Goal: Task Accomplishment & Management: Complete application form

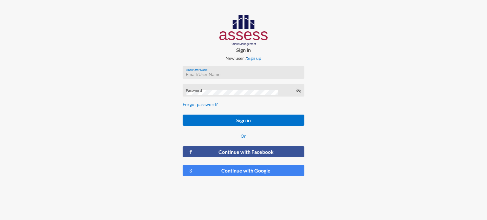
click at [206, 74] on input "Email/User Name" at bounding box center [243, 74] width 115 height 5
type input "a"
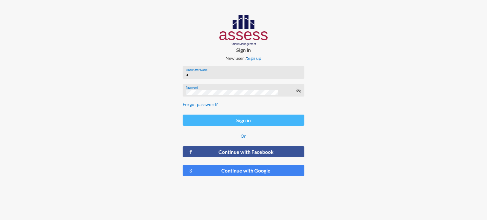
click at [227, 121] on button "Sign in" at bounding box center [244, 120] width 122 height 11
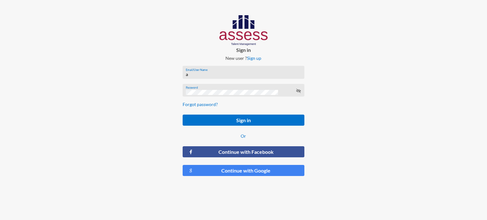
click at [219, 76] on input "a" at bounding box center [243, 74] width 115 height 5
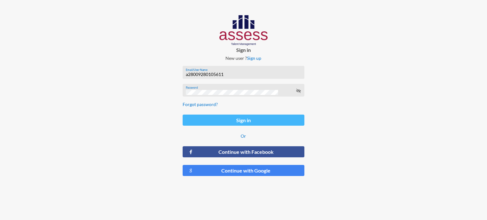
type input "a28009280105611"
click at [245, 120] on button "Sign in" at bounding box center [244, 120] width 122 height 11
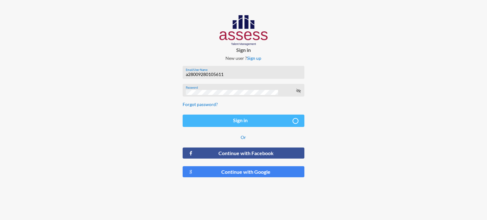
click at [245, 120] on button "Sign in" at bounding box center [244, 121] width 122 height 12
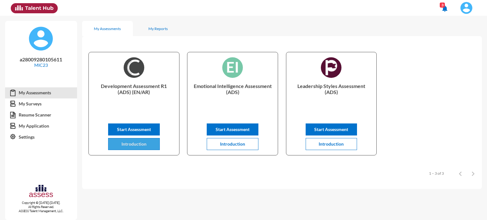
click at [147, 143] on button "Introduction" at bounding box center [134, 144] width 52 height 12
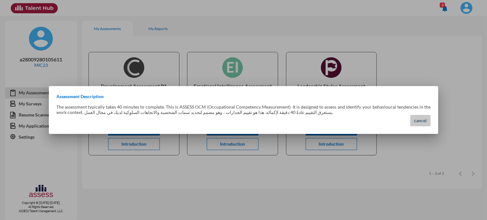
click at [420, 123] on span "cancel" at bounding box center [420, 120] width 13 height 5
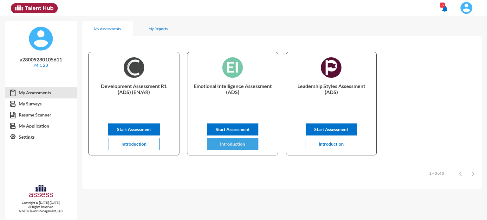
click at [242, 142] on span "Introduction" at bounding box center [232, 143] width 25 height 5
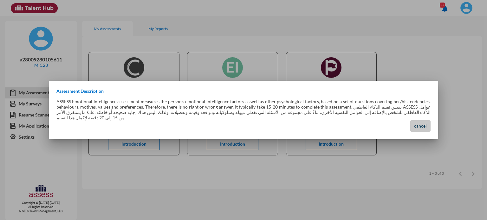
click at [415, 123] on span "cancel" at bounding box center [420, 125] width 13 height 5
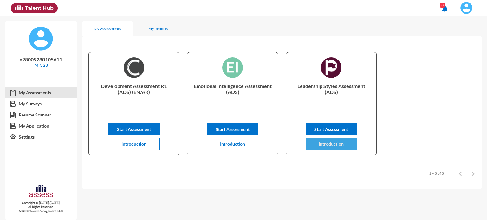
click at [338, 144] on span "Introduction" at bounding box center [331, 143] width 25 height 5
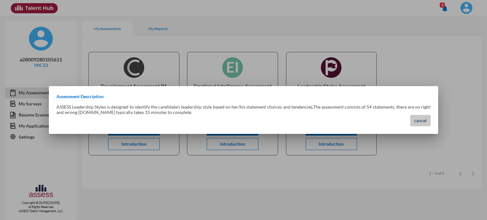
click at [426, 125] on button "cancel" at bounding box center [420, 120] width 20 height 11
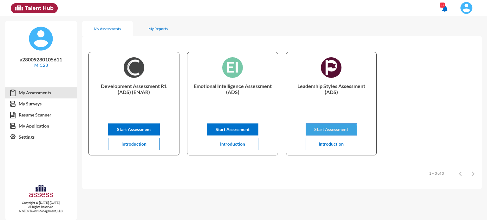
click at [329, 131] on span "Start Assessment" at bounding box center [331, 129] width 34 height 5
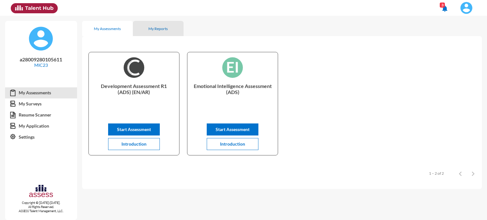
click at [163, 31] on div "My Reports" at bounding box center [158, 28] width 51 height 15
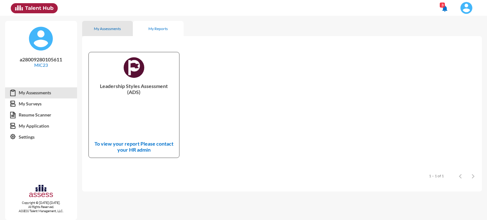
click at [115, 28] on div "My Assessments" at bounding box center [107, 28] width 27 height 5
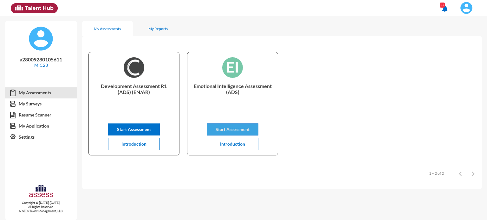
click at [243, 133] on button "Start Assessment" at bounding box center [233, 130] width 52 height 12
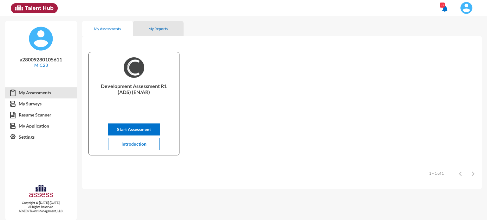
click at [158, 29] on div "My Reports" at bounding box center [157, 28] width 19 height 5
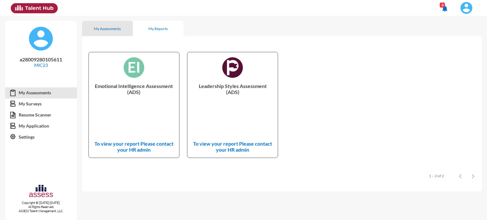
click at [112, 30] on div "My Assessments" at bounding box center [107, 28] width 27 height 5
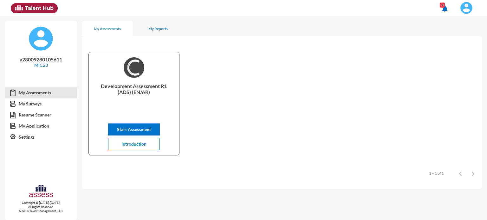
click at [444, 7] on div "3" at bounding box center [442, 5] width 5 height 5
click at [444, 8] on mat-icon "notifications" at bounding box center [445, 9] width 8 height 8
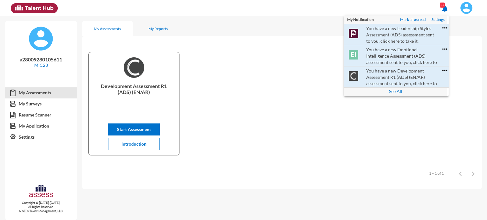
click at [316, 80] on div at bounding box center [243, 110] width 487 height 220
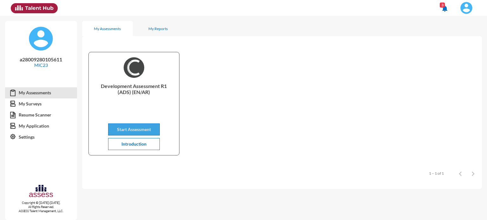
click at [145, 130] on span "Start Assessment" at bounding box center [134, 129] width 34 height 5
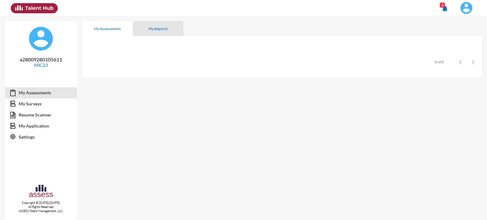
click at [155, 30] on div "My Reports" at bounding box center [157, 28] width 19 height 5
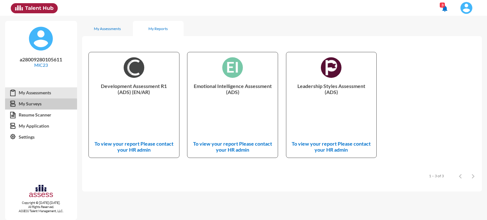
click at [38, 108] on link "My Surveys" at bounding box center [41, 103] width 72 height 11
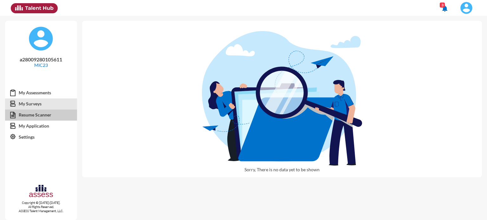
click at [38, 117] on link "Resume Scanner" at bounding box center [41, 114] width 72 height 11
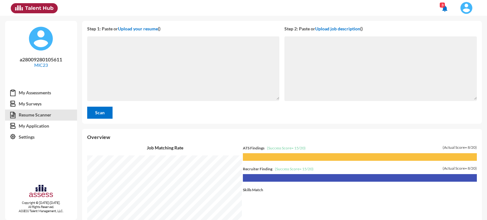
scroll to position [204, 402]
click at [25, 93] on link "My Assessments" at bounding box center [41, 92] width 72 height 11
